Goal: Information Seeking & Learning: Check status

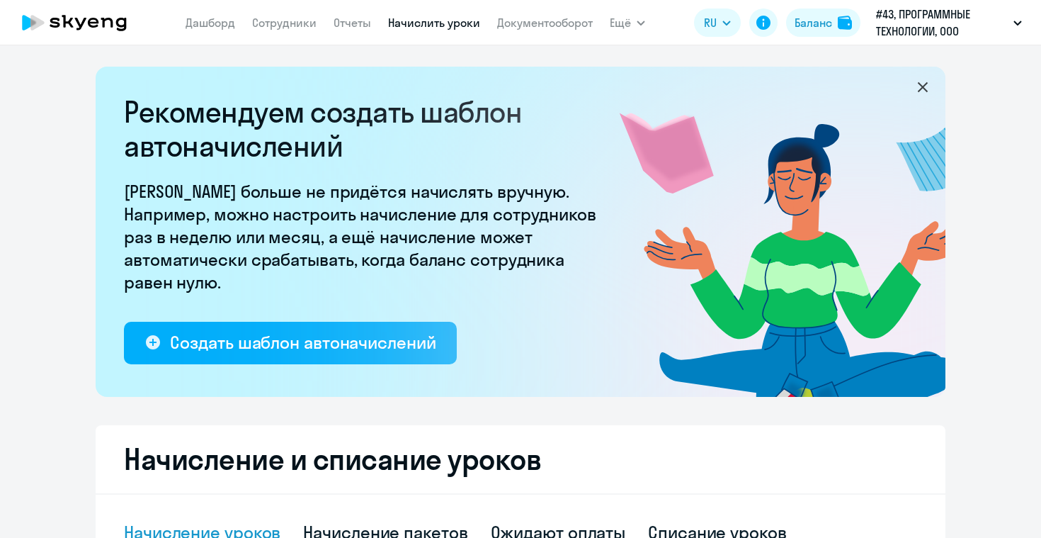
select select "10"
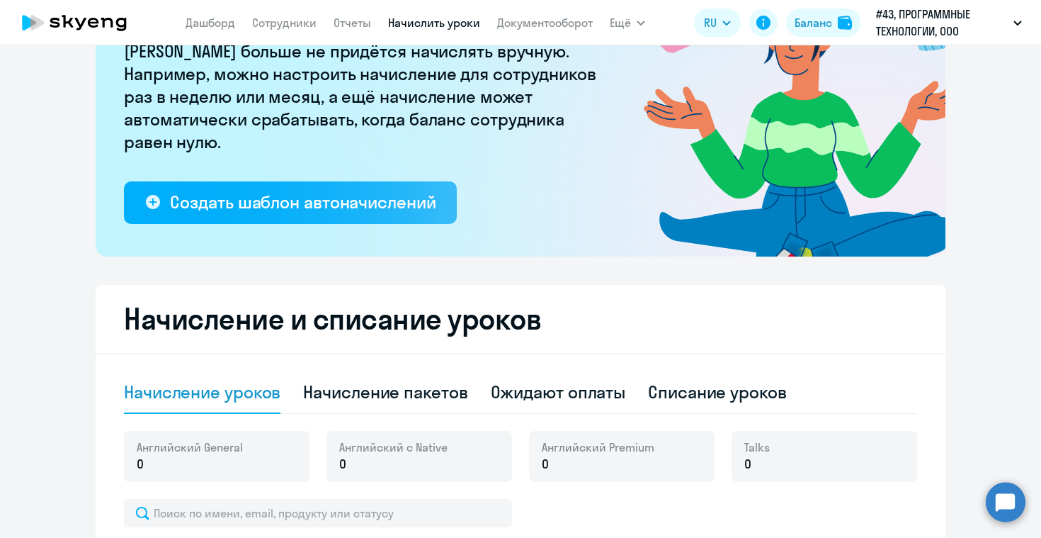
scroll to position [143, 0]
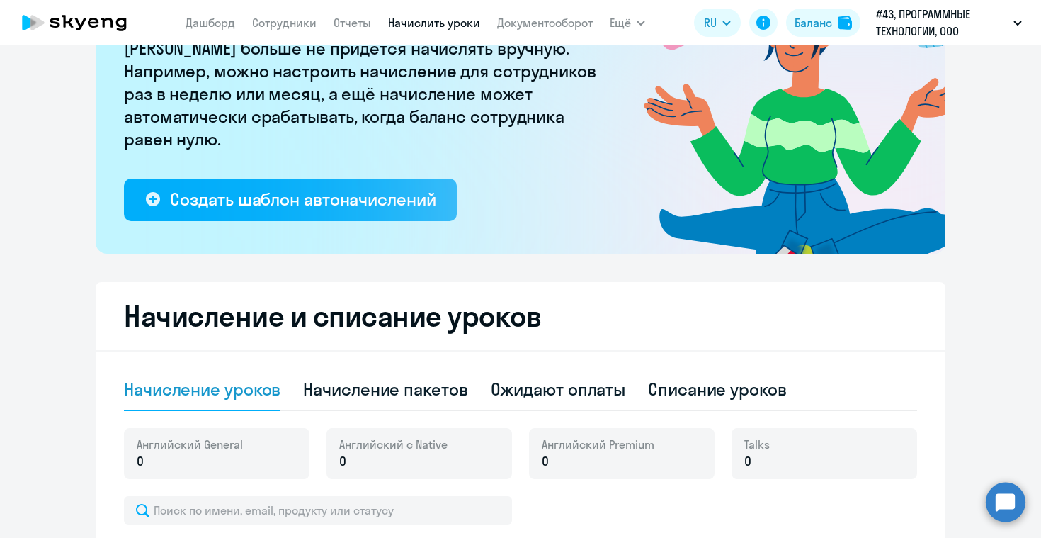
click at [1015, 493] on circle at bounding box center [1006, 502] width 40 height 40
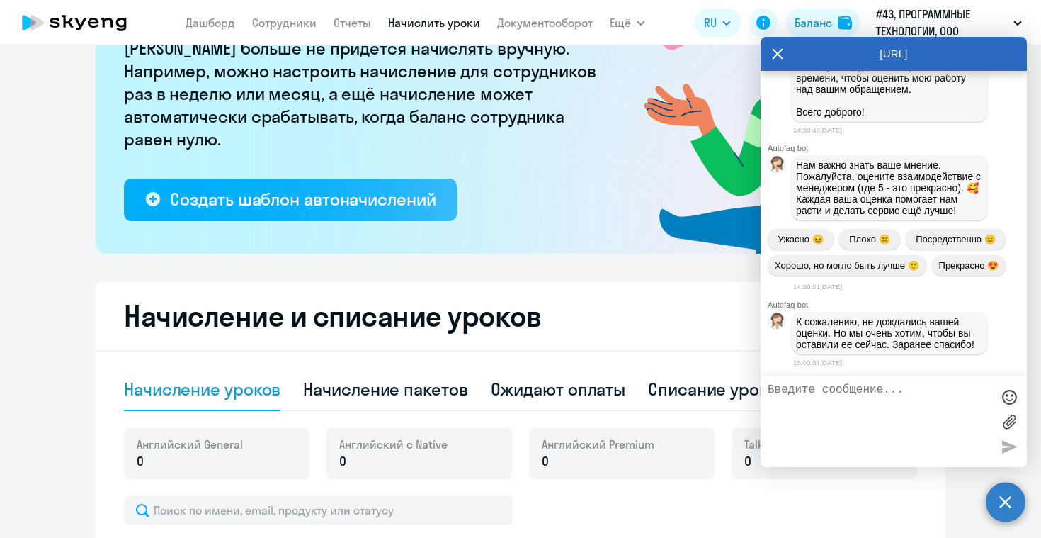
scroll to position [9231, 0]
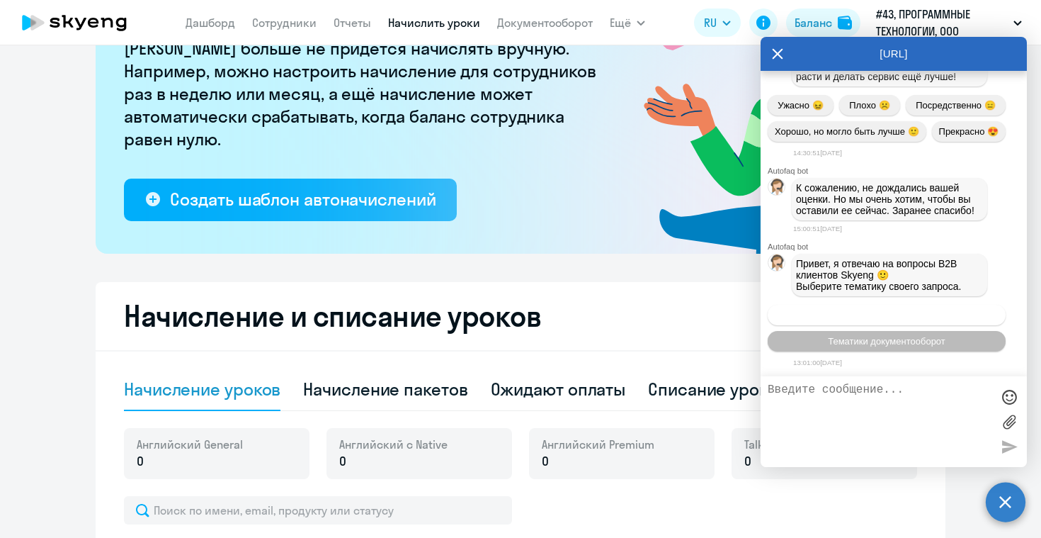
click at [883, 305] on button "Операционное сопровождение" at bounding box center [887, 315] width 238 height 21
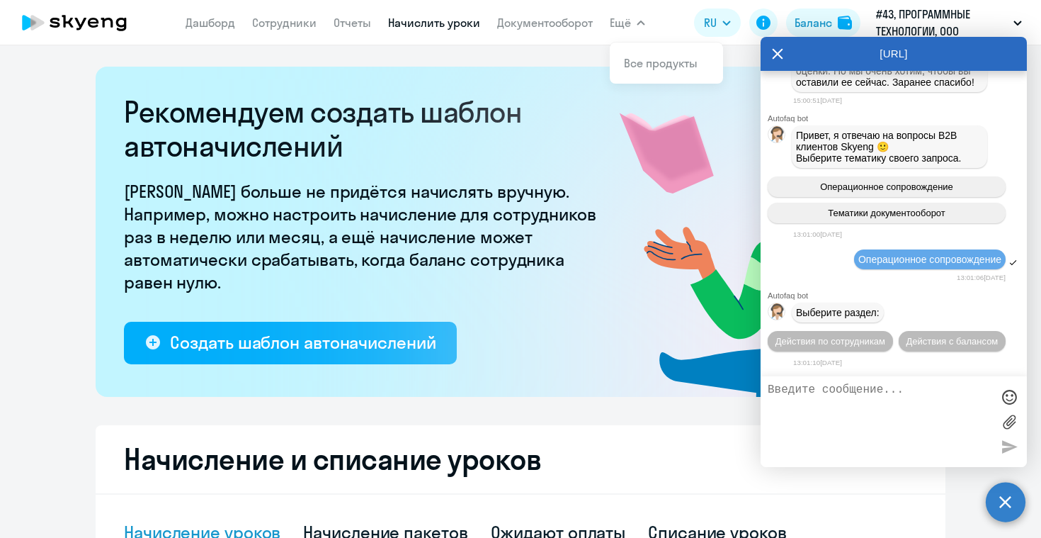
scroll to position [9386, 0]
click at [621, 23] on span "Ещё" at bounding box center [620, 22] width 21 height 17
click at [906, 340] on span "Действия с балансом" at bounding box center [952, 341] width 92 height 11
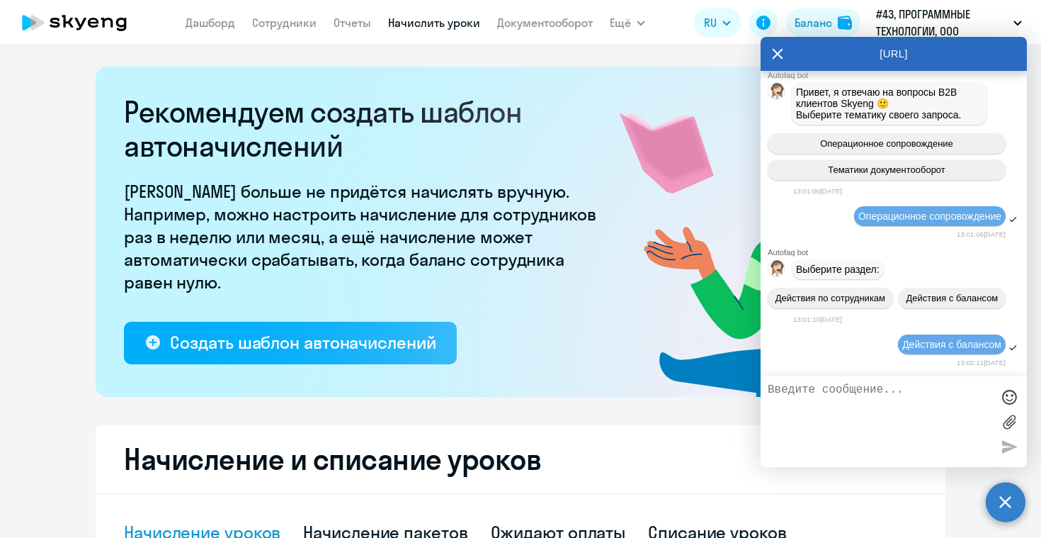
scroll to position [9542, 0]
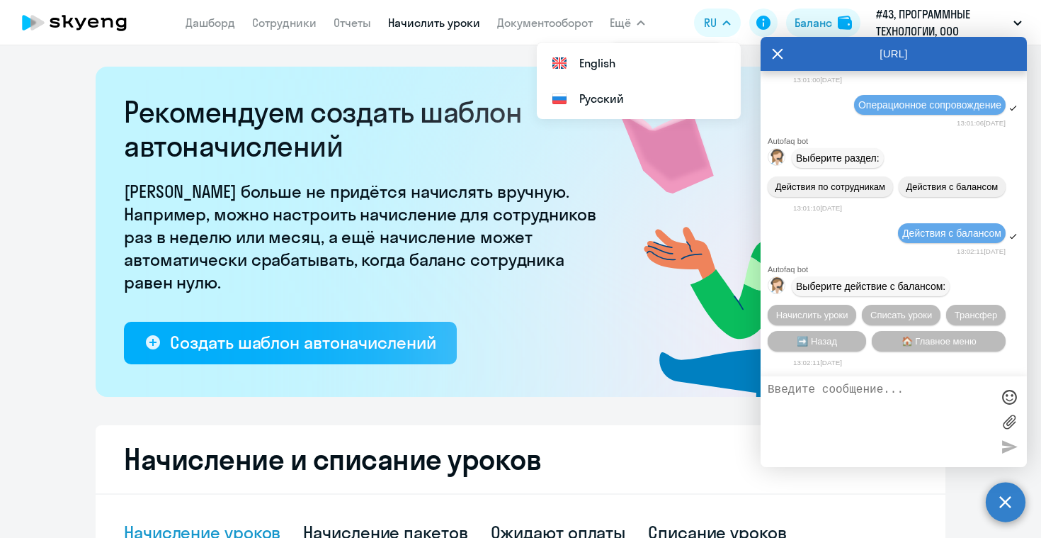
click at [860, 409] on textarea at bounding box center [880, 421] width 224 height 77
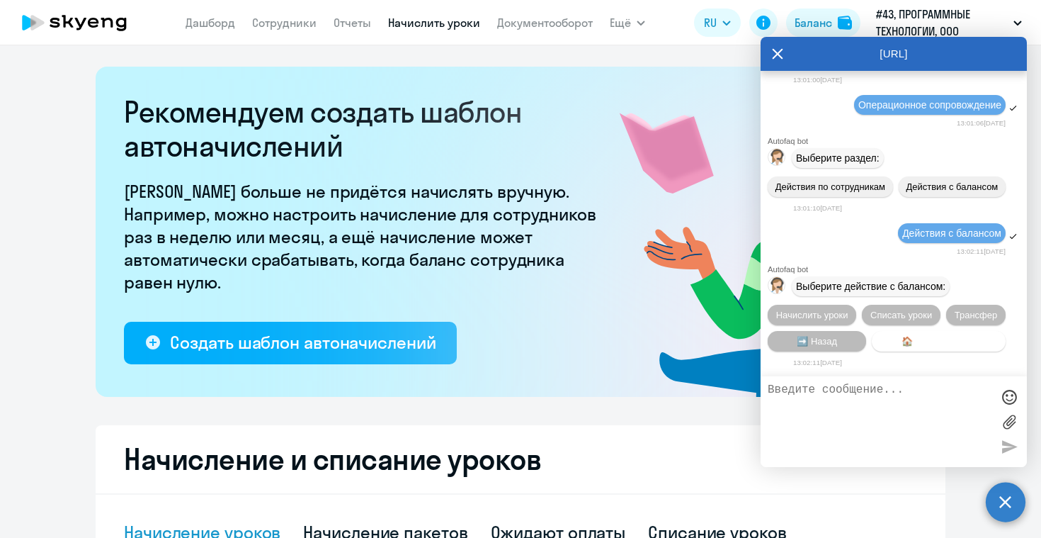
click at [920, 336] on span "🏠 Главное меню" at bounding box center [939, 341] width 75 height 11
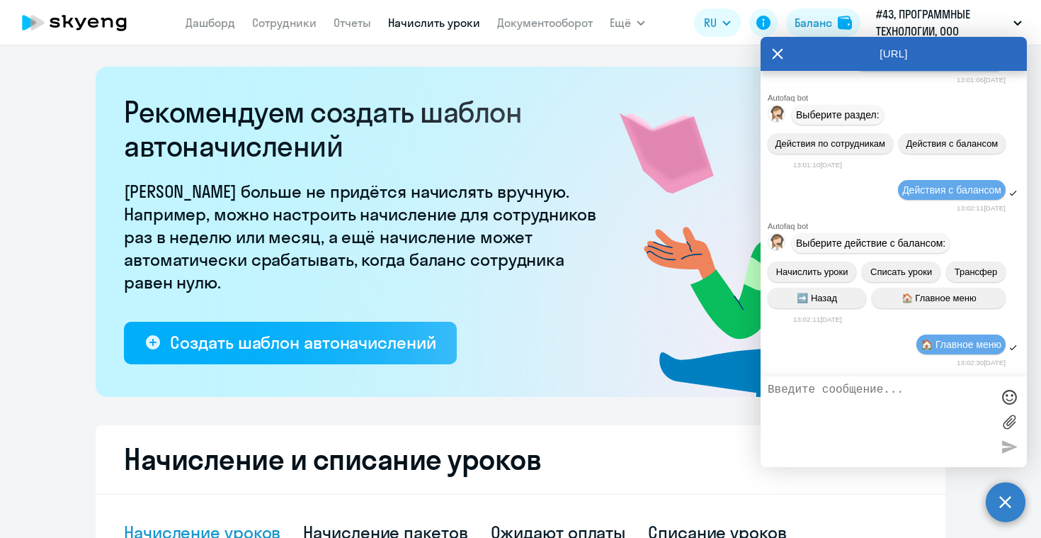
scroll to position [9698, 0]
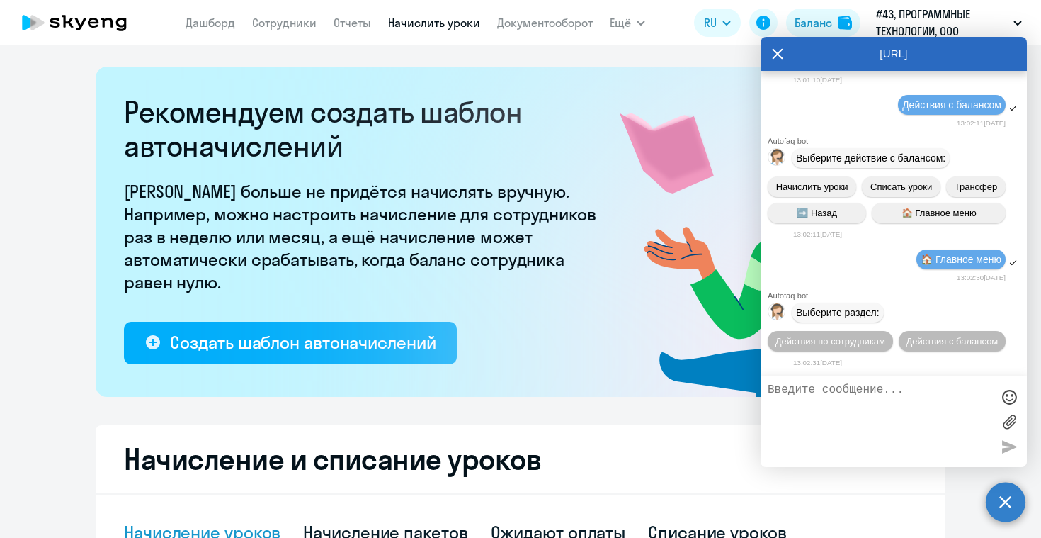
click at [825, 402] on textarea at bounding box center [880, 421] width 224 height 77
type textarea "оператор"
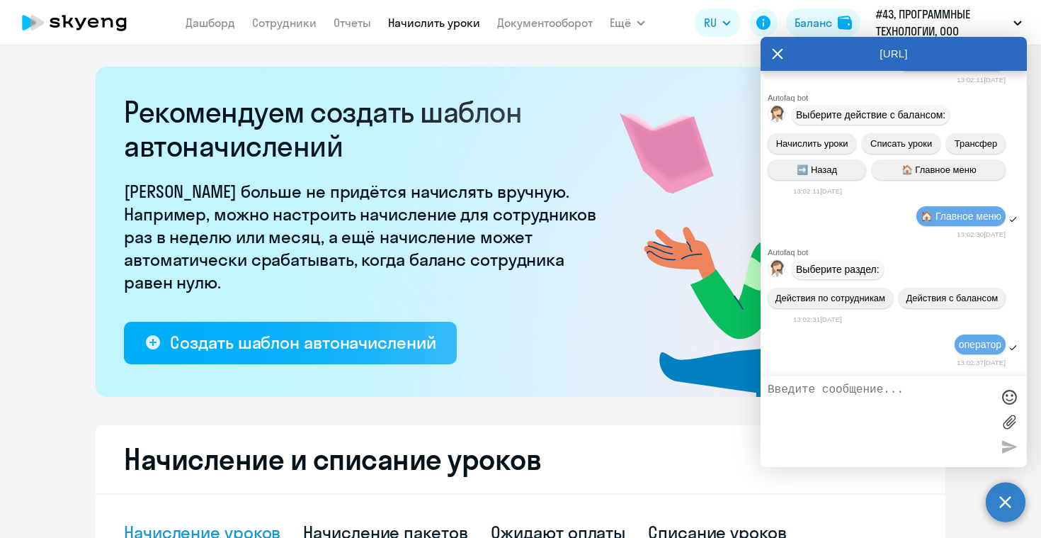
type textarea "м"
paste textarea "На сегодняшний день они нам должны с учетом акта от [DATE] 117200"
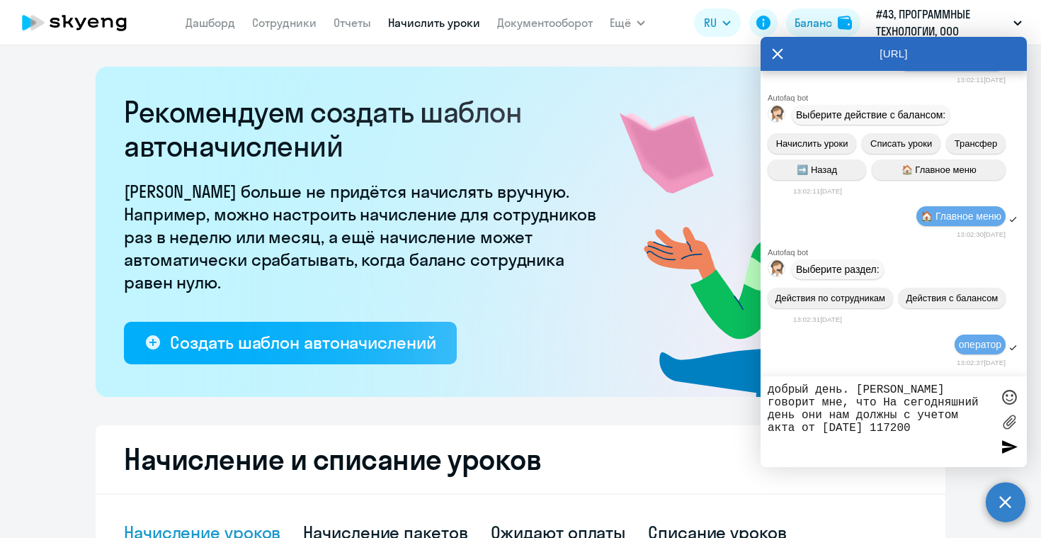
click at [834, 403] on textarea "добрый день. [PERSON_NAME] говорит мне, что На сегодняшний день они нам должны …" at bounding box center [880, 421] width 224 height 77
drag, startPoint x: 967, startPoint y: 403, endPoint x: 988, endPoint y: 403, distance: 21.3
click at [988, 403] on textarea "добрый день. [PERSON_NAME] говорит мне, что на сегодняшний день они нам должны …" at bounding box center [880, 421] width 224 height 77
drag, startPoint x: 791, startPoint y: 417, endPoint x: 753, endPoint y: 417, distance: 37.5
click at [753, 417] on body "[PERSON_NAME] Отчеты Начислить уроки Документооборот Ещё Все продукты Дашборд С…" at bounding box center [520, 269] width 1041 height 538
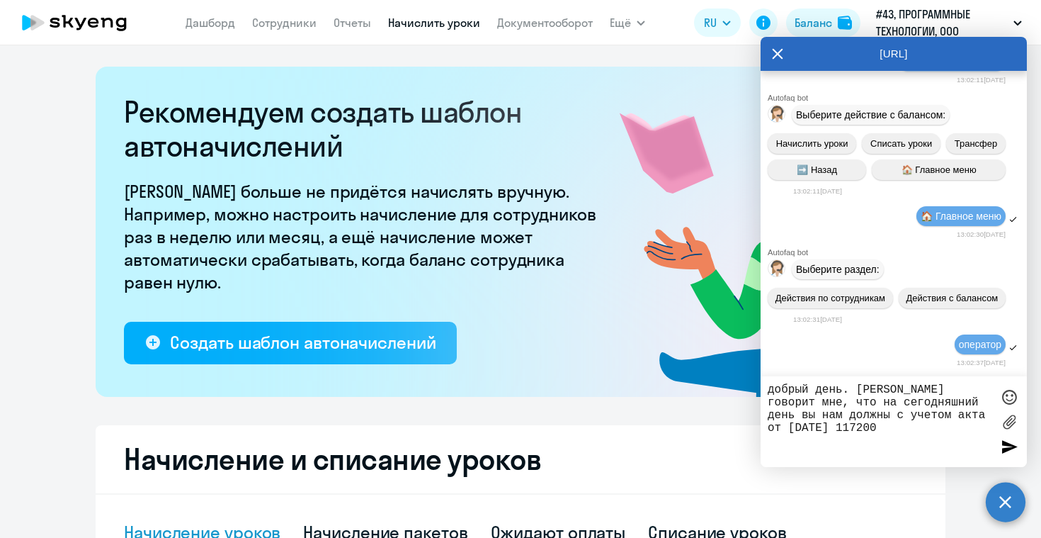
click at [849, 428] on textarea "добрый день. [PERSON_NAME] говорит мне, что на сегодняшний день вы нам должны с…" at bounding box center [880, 421] width 224 height 77
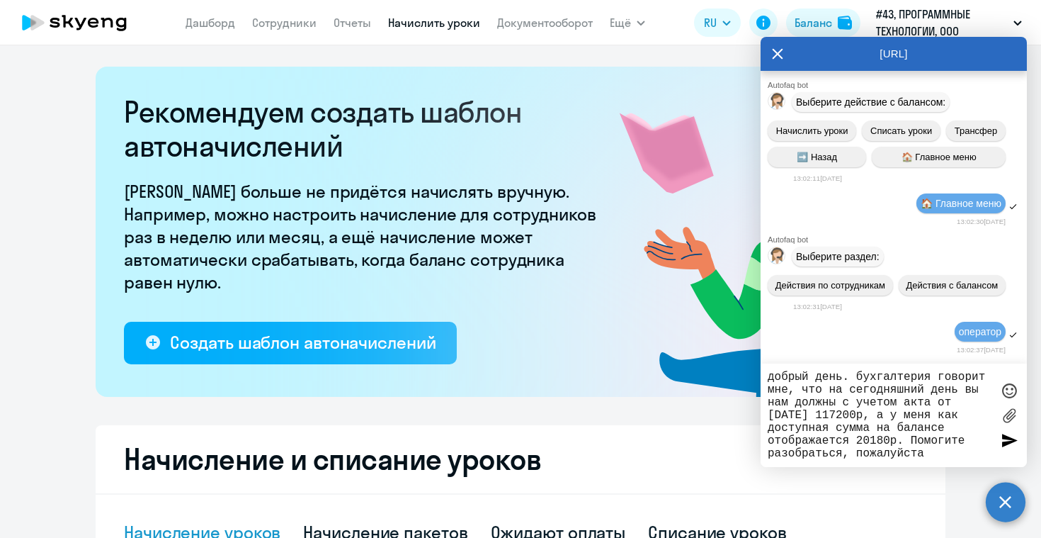
type textarea "добрый день. бухгалтерия говорит мне, что на сегодняшний день вы нам должны с у…"
click at [997, 441] on div "добрый день. бухгалтерия говорит мне, что на сегодняшний день вы нам должны с у…" at bounding box center [894, 414] width 266 height 103
click at [1005, 443] on div at bounding box center [1009, 439] width 21 height 21
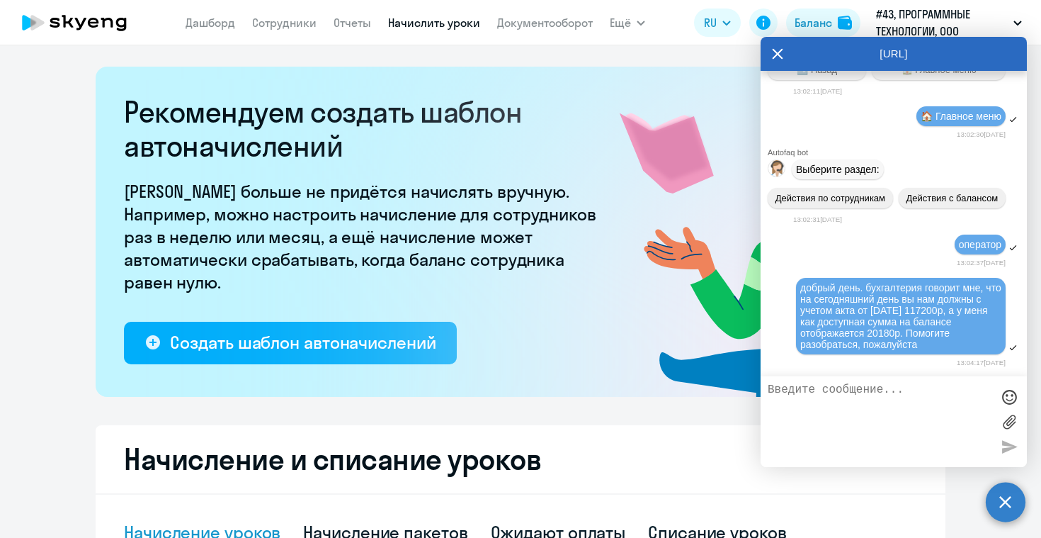
scroll to position [9841, 0]
click at [856, 269] on div "13:02:37[DATE]" at bounding box center [899, 262] width 213 height 13
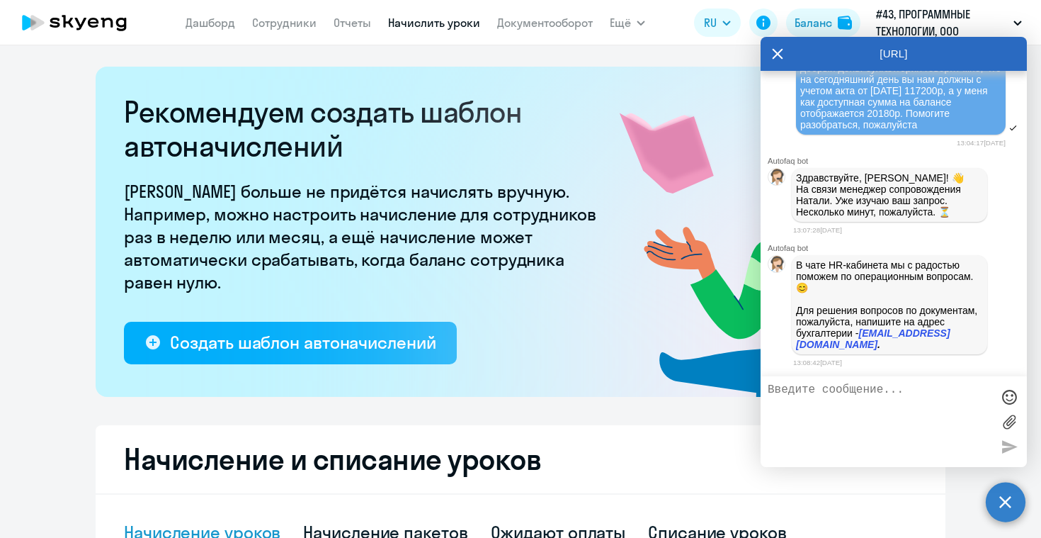
scroll to position [10067, 0]
drag, startPoint x: 909, startPoint y: 348, endPoint x: 798, endPoint y: 346, distance: 111.2
click at [798, 346] on p "В чате HR-кабинета мы с радостью поможем по операционным вопросам. 😊 Для решени…" at bounding box center [889, 304] width 187 height 91
copy p "[EMAIL_ADDRESS][DOMAIN_NAME] ."
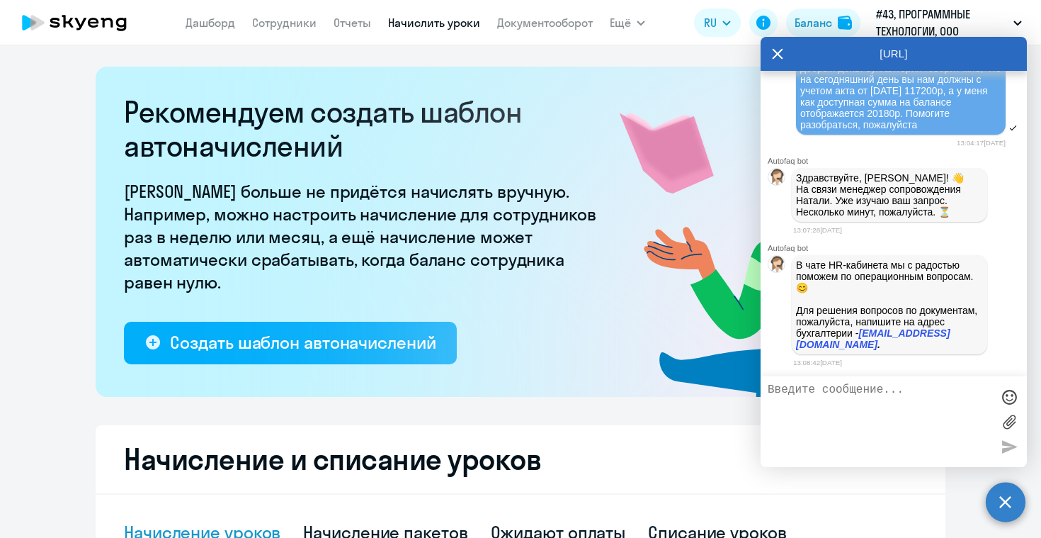
drag, startPoint x: 971, startPoint y: 194, endPoint x: 798, endPoint y: 137, distance: 182.1
click at [798, 135] on div "добрый день. бухгалтерия говорит мне, что на сегодняшний день вы нам должны с у…" at bounding box center [901, 96] width 210 height 77
copy span "добрый день. бухгалтерия говорит мне, что на сегодняшний день вы нам должны с у…"
click at [973, 237] on div "13:07:28[DATE]" at bounding box center [910, 229] width 234 height 13
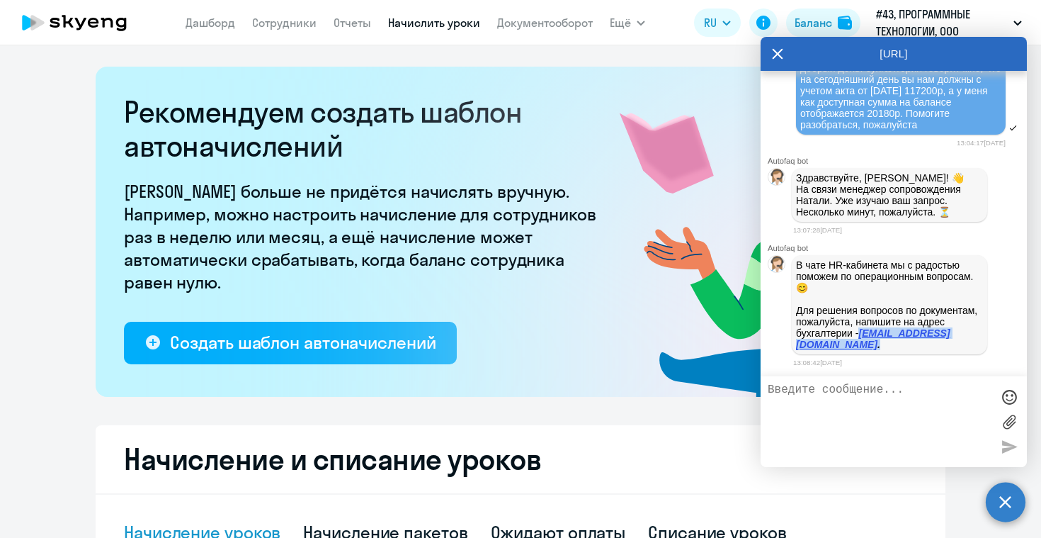
drag, startPoint x: 903, startPoint y: 344, endPoint x: 797, endPoint y: 341, distance: 105.6
click at [797, 341] on p "В чате HR-кабинета мы с радостью поможем по операционным вопросам. 😊 Для решени…" at bounding box center [889, 304] width 187 height 91
copy p "[EMAIL_ADDRESS][DOMAIN_NAME] ."
click at [781, 47] on icon at bounding box center [777, 54] width 11 height 34
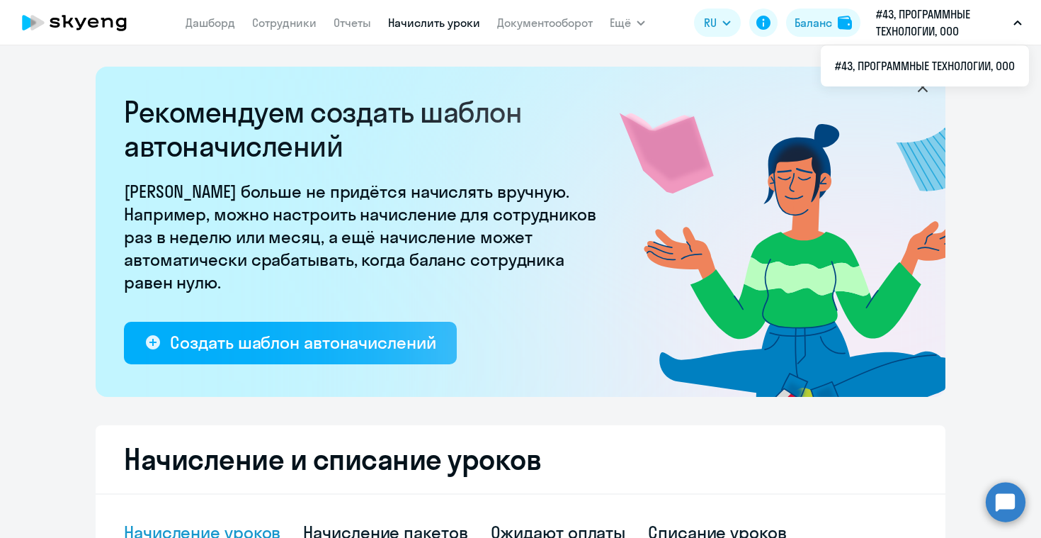
click at [917, 23] on p "#43, ПРОГРАММНЫЕ ТЕХНОЛОГИИ, ООО" at bounding box center [942, 23] width 132 height 34
click at [831, 14] on div "Баланс" at bounding box center [814, 22] width 38 height 17
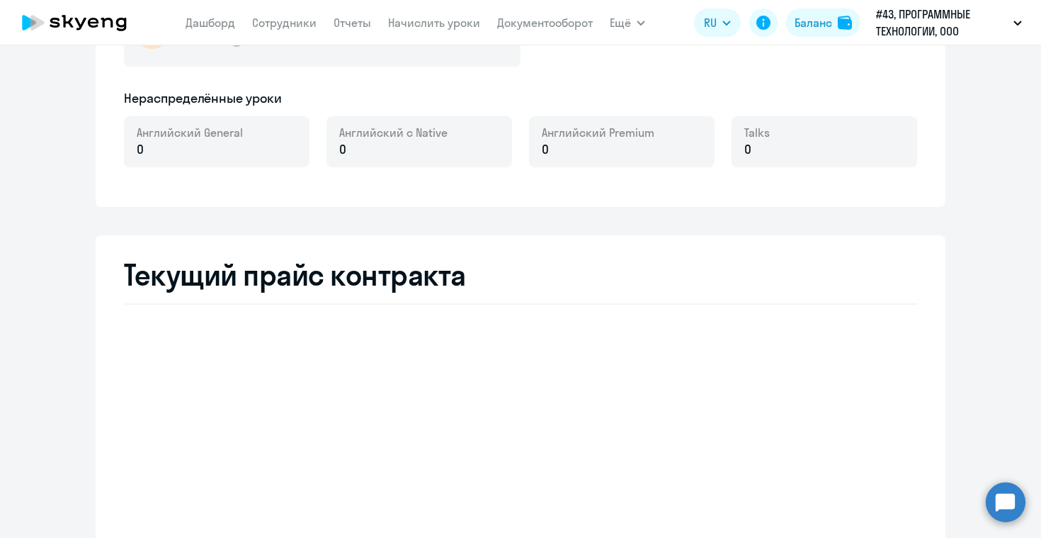
select select "english_adult_not_native_speaker"
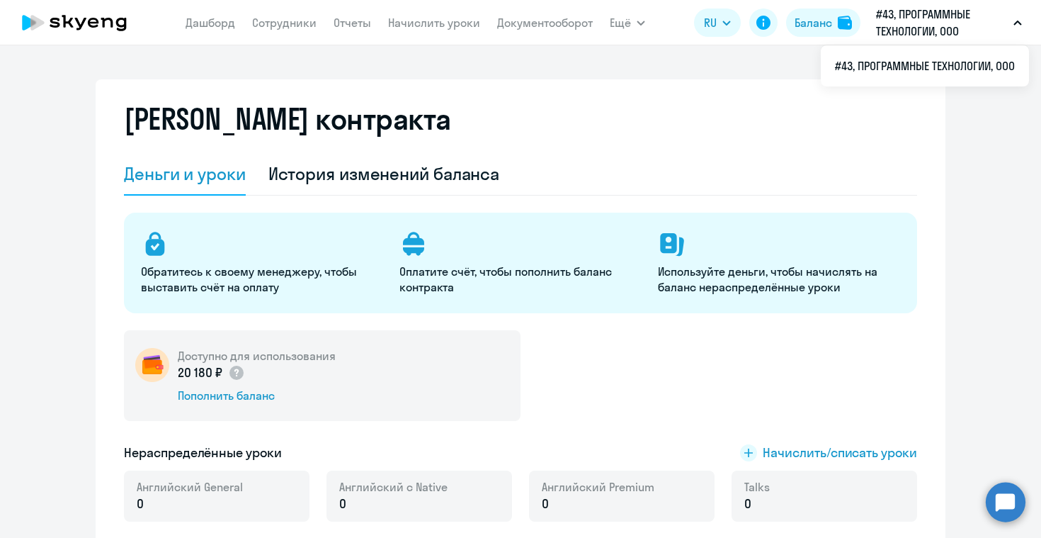
click at [939, 27] on p "#43, ПРОГРАММНЫЕ ТЕХНОЛОГИИ, ООО" at bounding box center [942, 23] width 132 height 34
select select "english_adult_not_native_speaker"
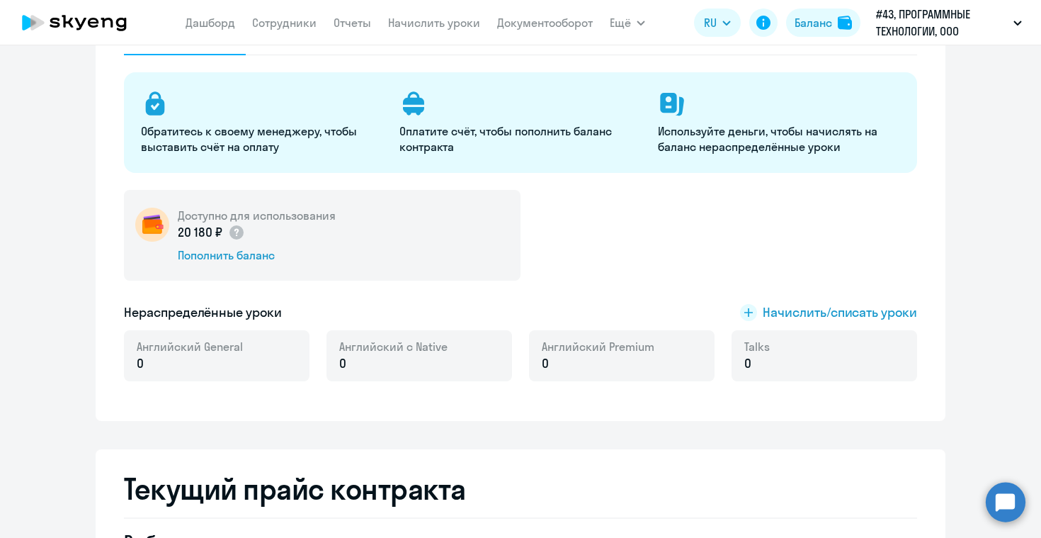
scroll to position [203, 0]
